Goal: Navigation & Orientation: Find specific page/section

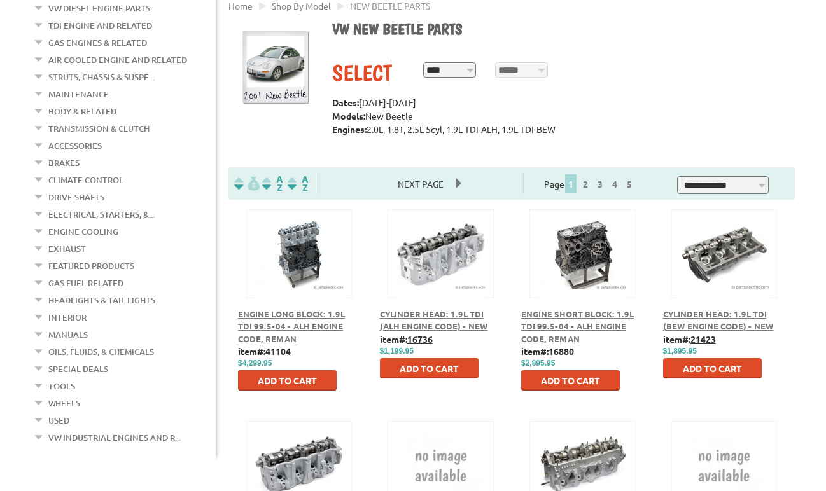
scroll to position [134, 0]
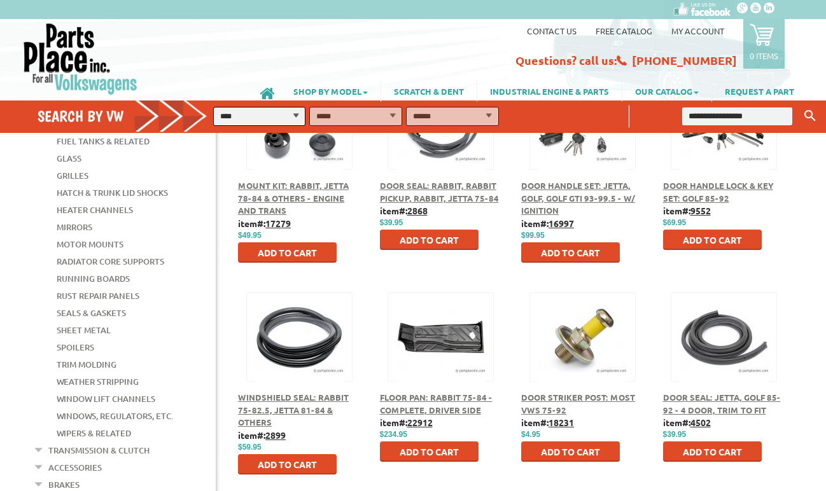
scroll to position [313, 0]
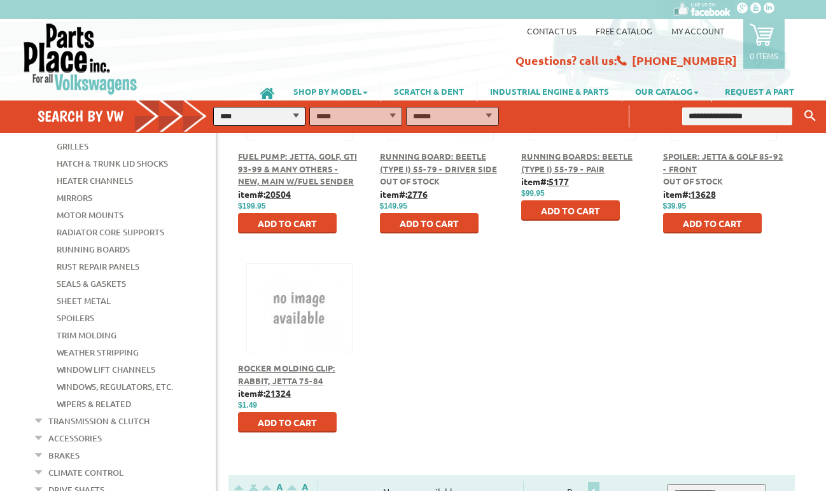
scroll to position [337, 0]
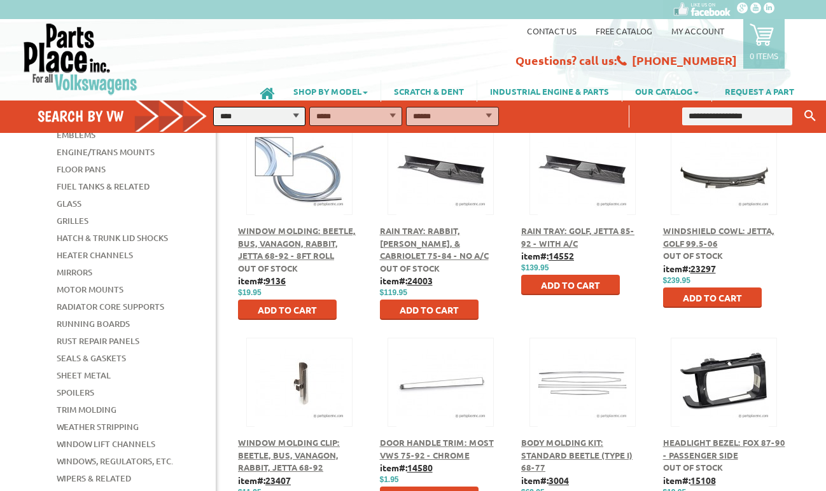
scroll to position [262, 0]
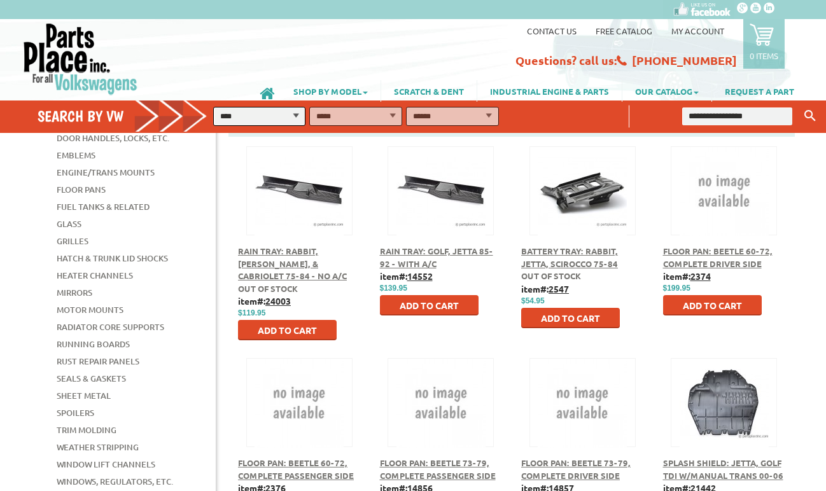
scroll to position [242, 0]
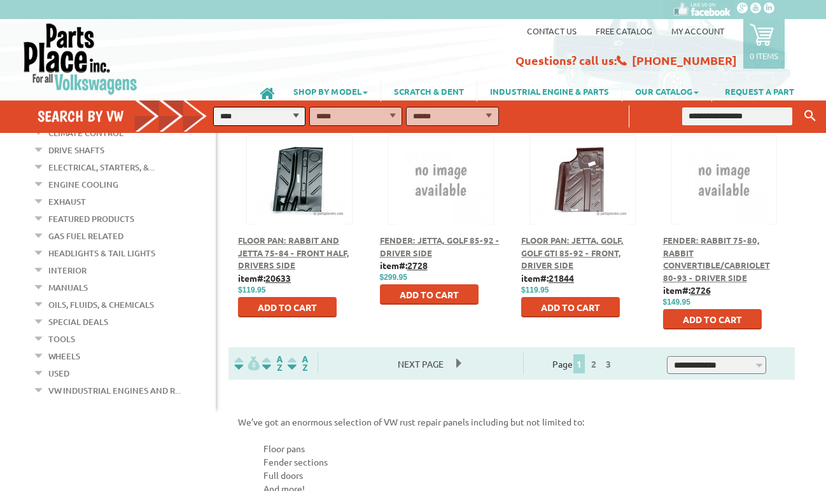
scroll to position [685, 0]
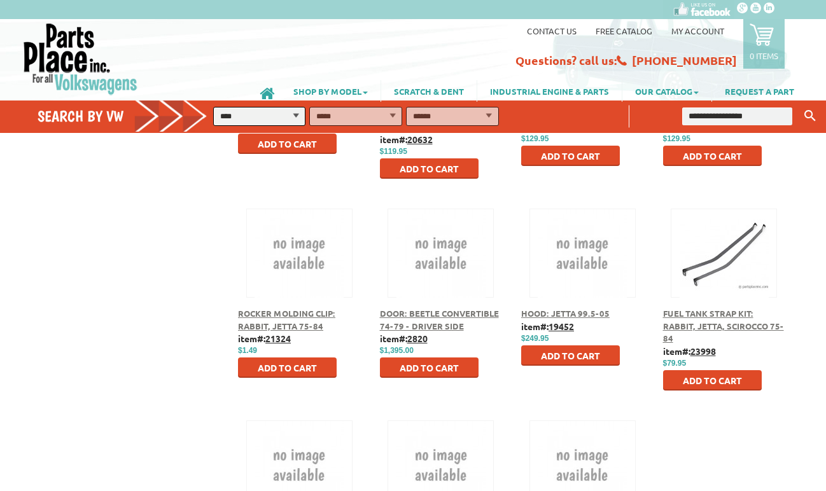
scroll to position [1531, 0]
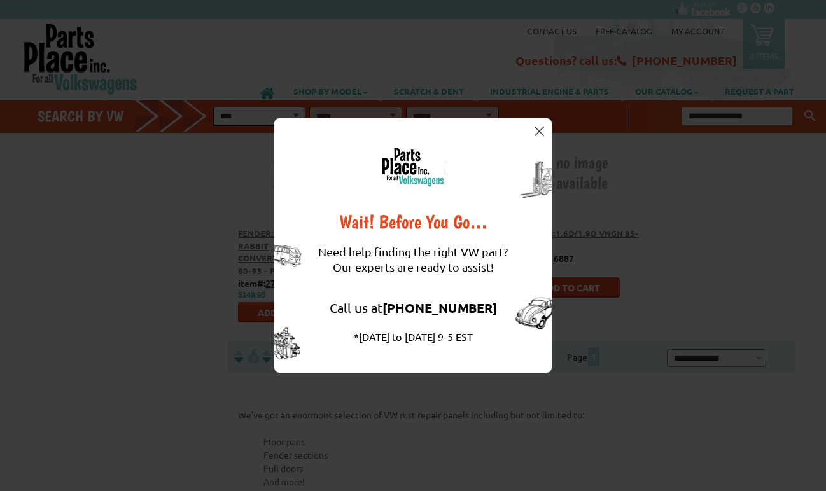
click at [538, 130] on img at bounding box center [540, 132] width 10 height 10
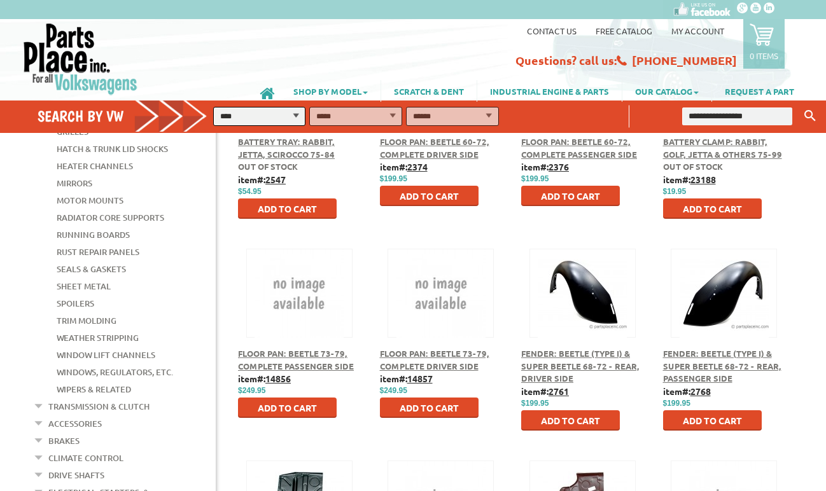
scroll to position [292, 0]
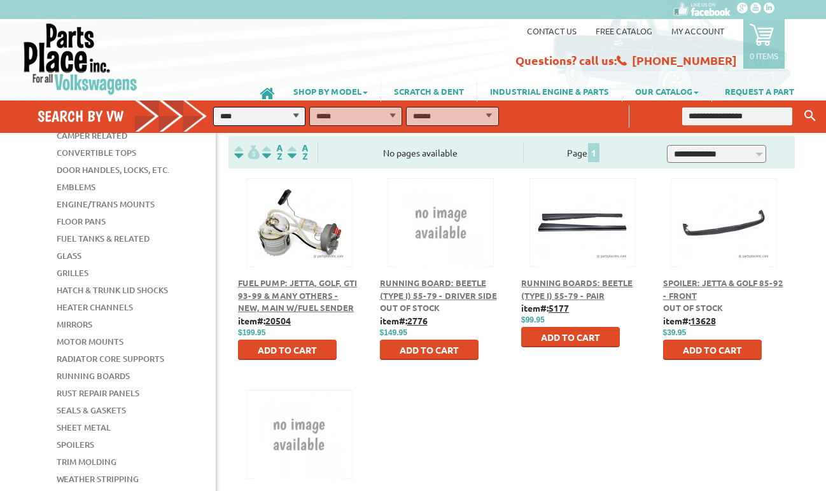
scroll to position [211, 0]
